Goal: Transaction & Acquisition: Purchase product/service

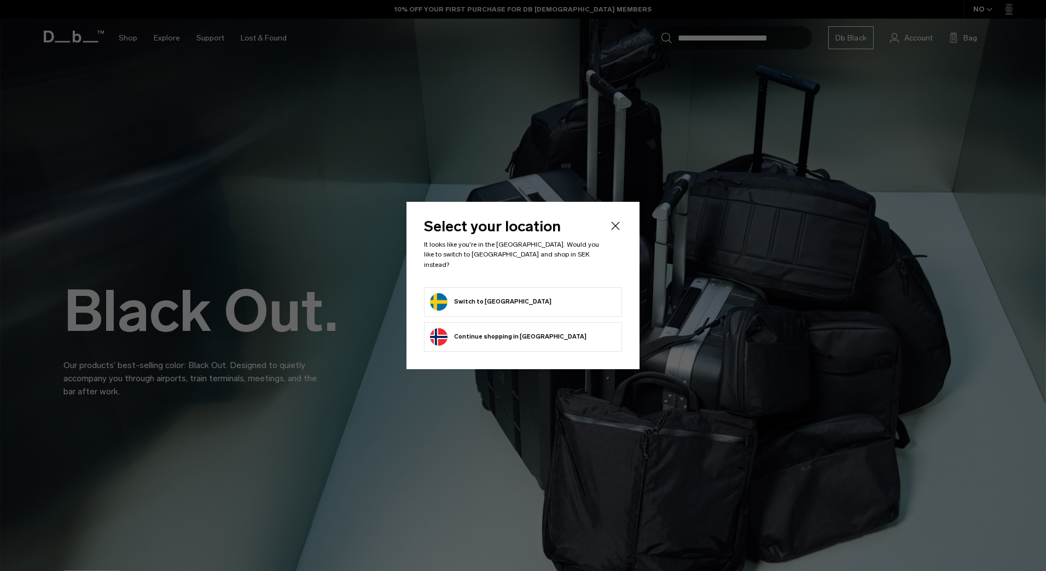
click at [0, 0] on div "Privacy Policy More Information" at bounding box center [0, 0] width 0 height 0
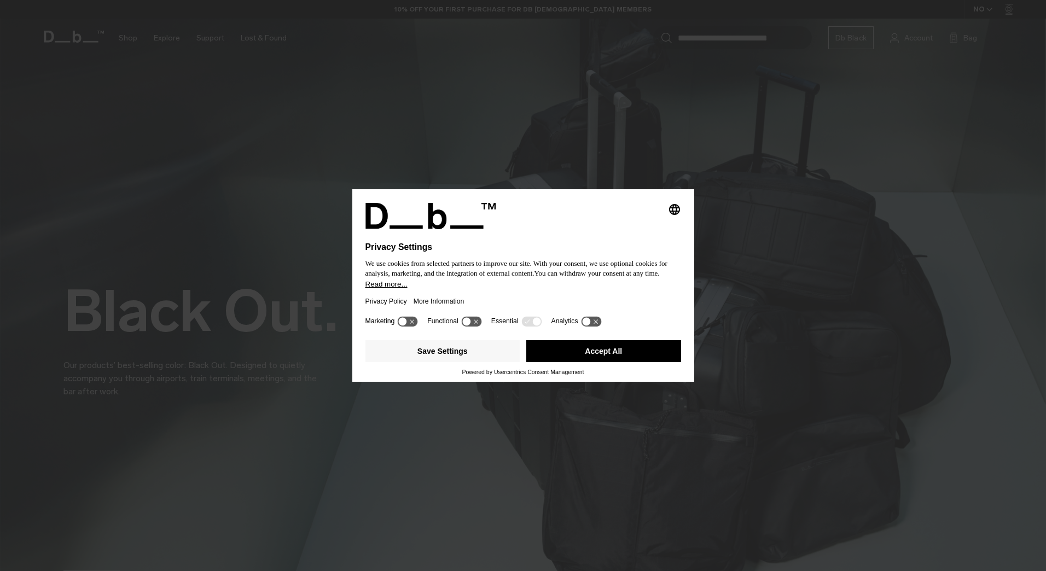
click at [628, 351] on button "Accept All" at bounding box center [603, 351] width 155 height 22
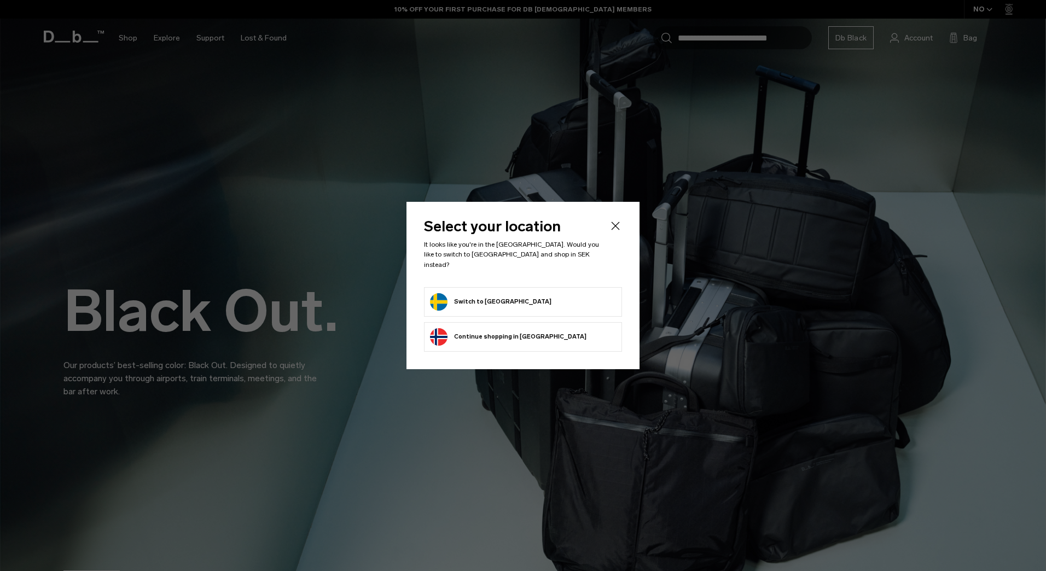
click at [498, 299] on button "Switch to Sweden" at bounding box center [490, 302] width 121 height 18
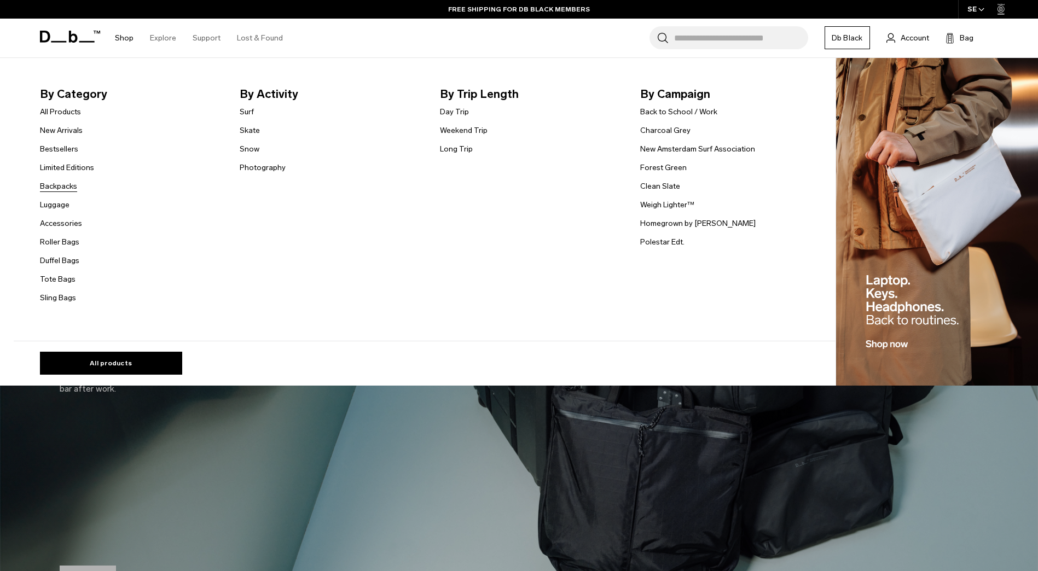
click at [74, 184] on link "Backpacks" at bounding box center [58, 185] width 37 height 11
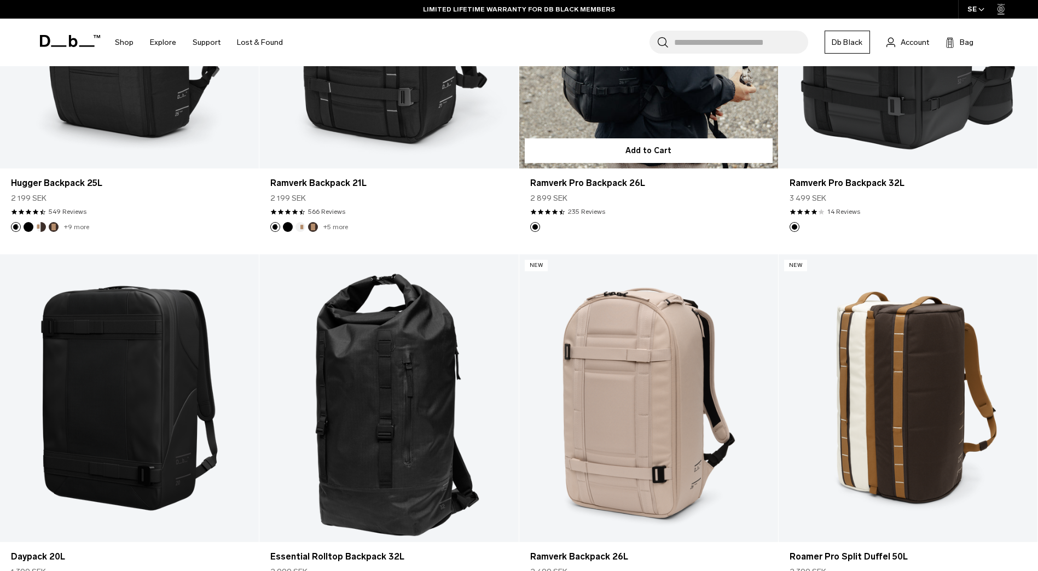
scroll to position [1696, 0]
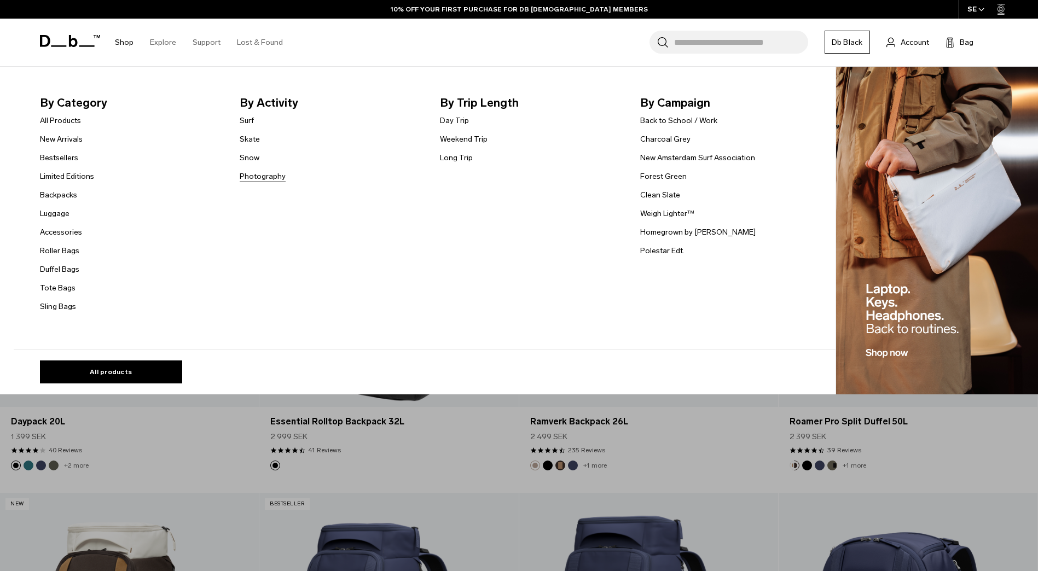
click at [263, 175] on link "Photography" at bounding box center [263, 176] width 46 height 11
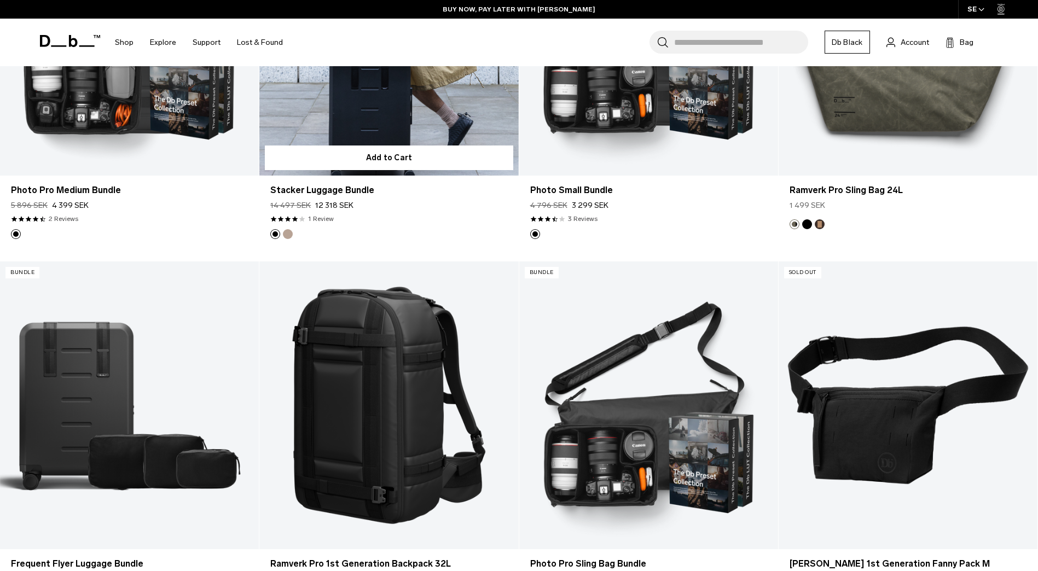
scroll to position [1914, 0]
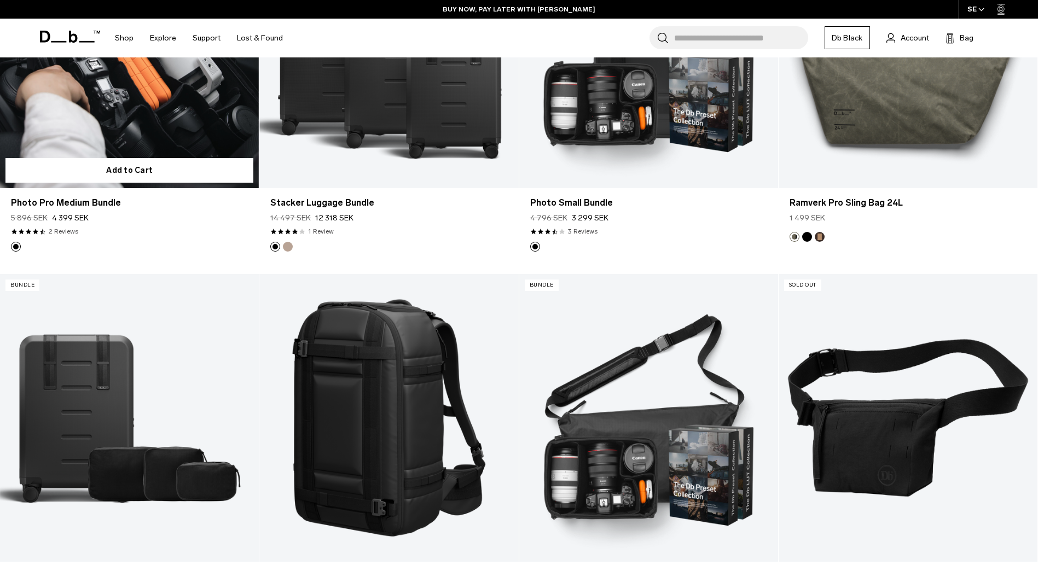
click at [210, 96] on link "Photo Pro Medium Bundle" at bounding box center [129, 44] width 259 height 288
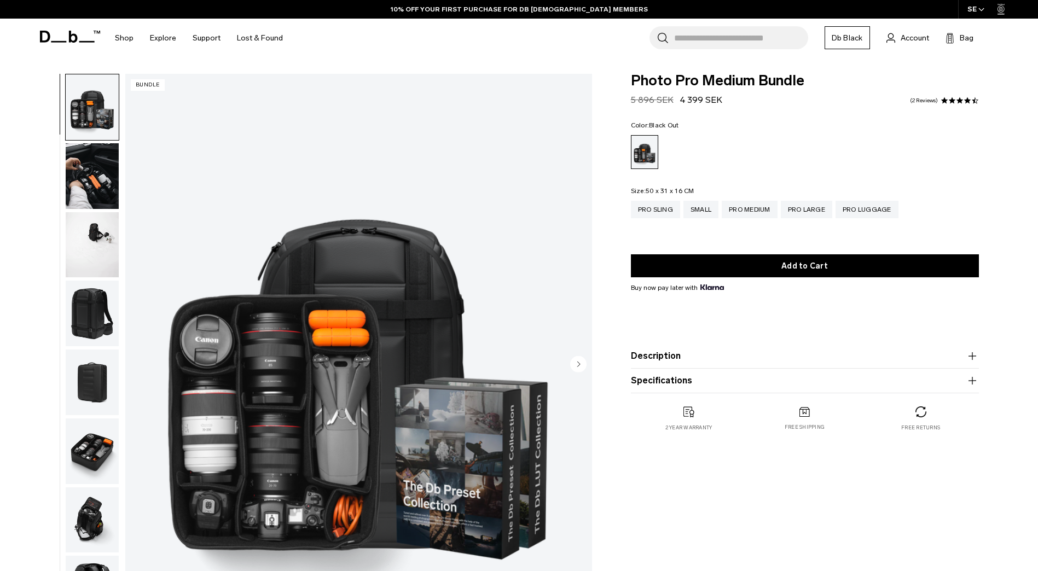
scroll to position [55, 0]
